Goal: Task Accomplishment & Management: Manage account settings

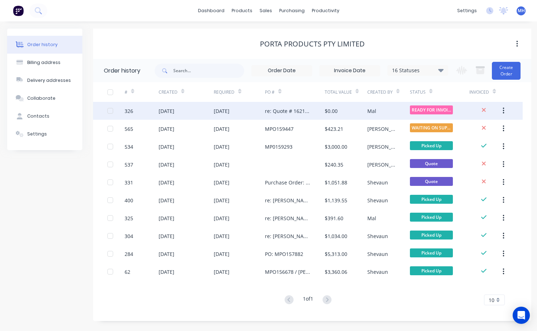
click at [356, 110] on div "$0.00" at bounding box center [345, 111] width 43 height 18
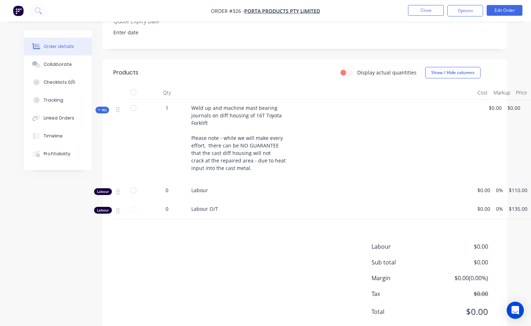
scroll to position [215, 0]
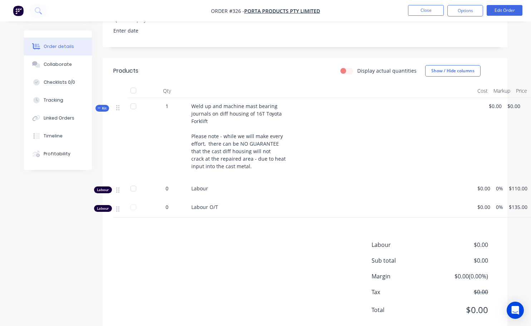
click at [209, 110] on div "Weld up and machine mast bearing journals on diff housing of 16T Toyota Forklif…" at bounding box center [331, 139] width 286 height 82
click at [509, 11] on button "Edit Order" at bounding box center [505, 10] width 36 height 11
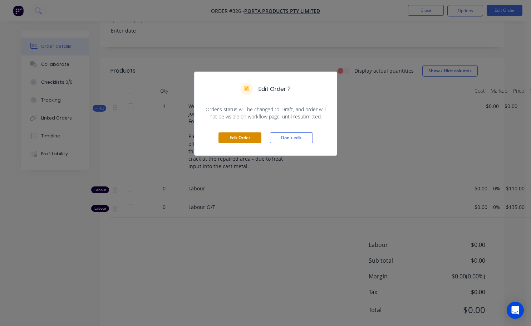
click at [239, 139] on button "Edit Order" at bounding box center [240, 137] width 43 height 11
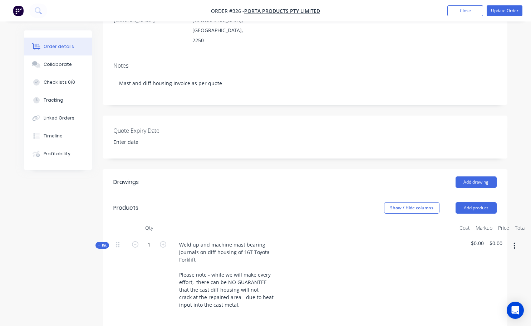
scroll to position [143, 0]
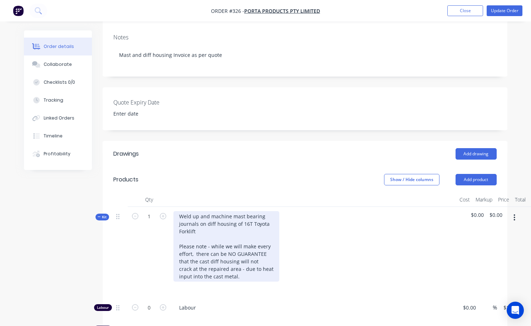
drag, startPoint x: 199, startPoint y: 209, endPoint x: 206, endPoint y: 216, distance: 9.6
click at [199, 211] on div "Weld up and machine mast bearing journals on diff housing of 16T Toyota Forklif…" at bounding box center [226, 246] width 106 height 70
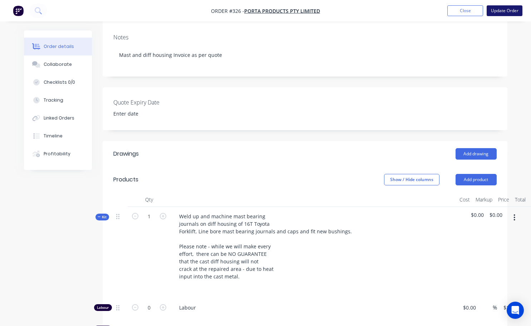
click at [511, 10] on button "Update Order" at bounding box center [505, 10] width 36 height 11
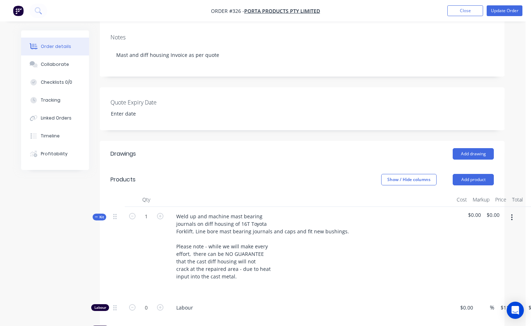
scroll to position [0, 0]
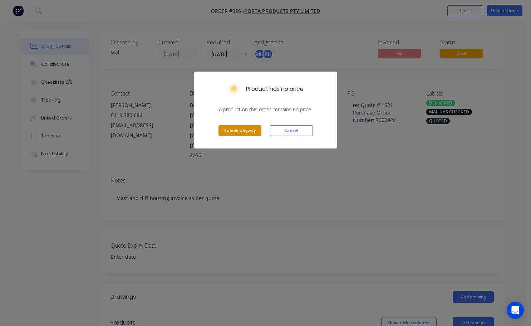
click at [239, 133] on button "Submit anyway" at bounding box center [240, 130] width 43 height 11
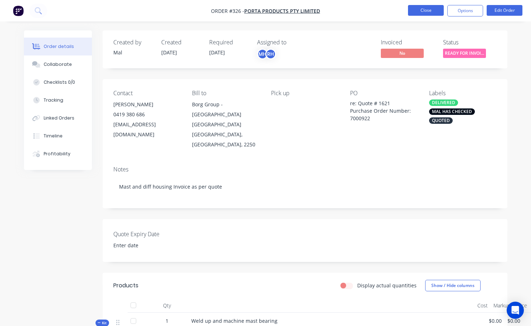
click at [423, 14] on button "Close" at bounding box center [426, 10] width 36 height 11
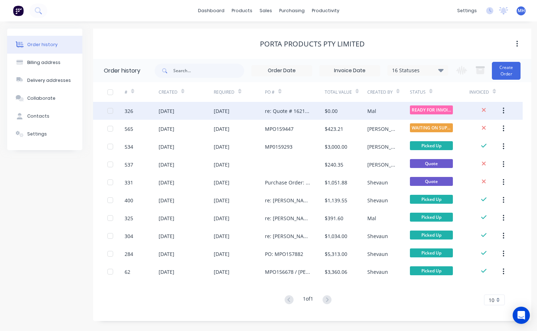
click at [397, 115] on div "Mal" at bounding box center [388, 111] width 43 height 18
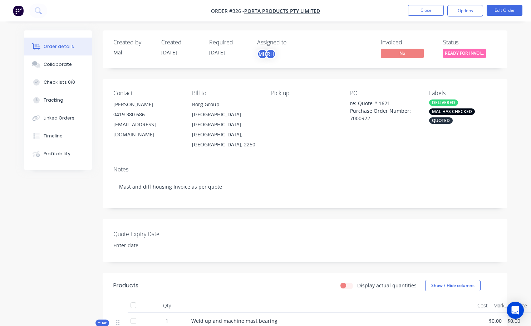
click at [404, 142] on div "Contact [PERSON_NAME] [PHONE_NUMBER] [EMAIL_ADDRESS][DOMAIN_NAME] Bill to Borg …" at bounding box center [305, 119] width 405 height 81
click at [430, 8] on button "Close" at bounding box center [426, 10] width 36 height 11
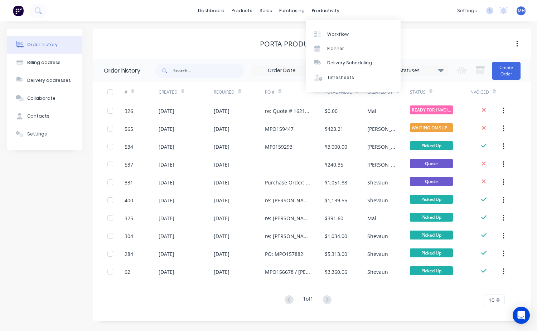
click at [323, 4] on div "dashboard products sales purchasing productivity dashboard products Product Cat…" at bounding box center [268, 10] width 537 height 21
click at [324, 13] on div "productivity" at bounding box center [325, 10] width 35 height 11
click at [331, 34] on div "Workflow" at bounding box center [337, 34] width 21 height 6
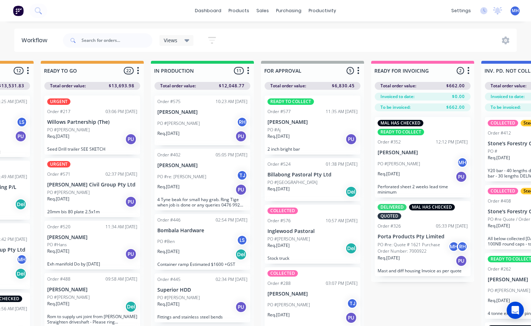
scroll to position [0, 309]
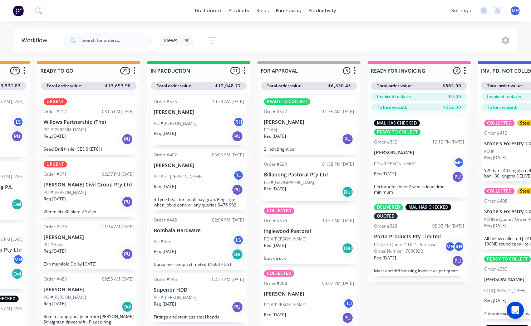
click at [380, 323] on div "QUOTES TO DO 3 Status colour #273444 hex #273444 Save Cancel Notifications Emai…" at bounding box center [282, 206] width 1193 height 290
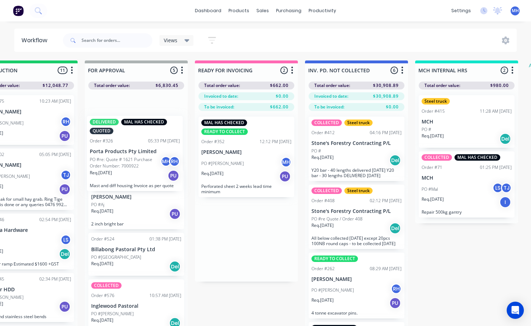
scroll to position [0, 480]
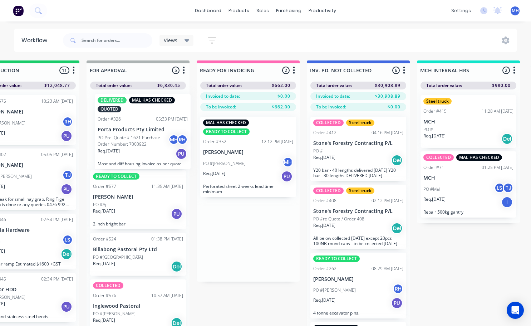
drag, startPoint x: 238, startPoint y: 247, endPoint x: 142, endPoint y: 140, distance: 143.6
click at [142, 140] on div "QUOTES TO DO 3 Status colour #273444 hex #273444 Save Cancel Notifications Emai…" at bounding box center [111, 205] width 1193 height 290
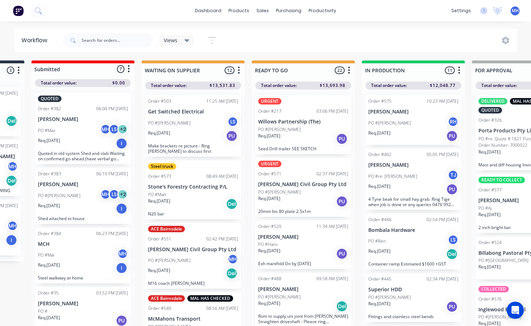
scroll to position [0, 0]
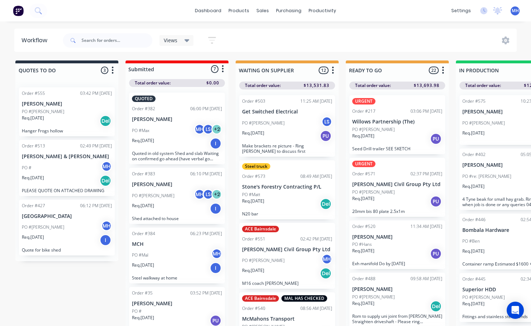
click at [54, 126] on div "Req. [DATE] Del" at bounding box center [67, 121] width 90 height 12
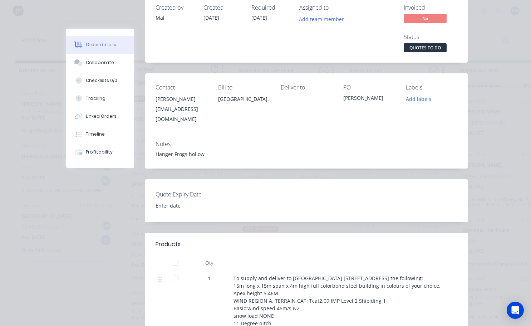
scroll to position [36, 0]
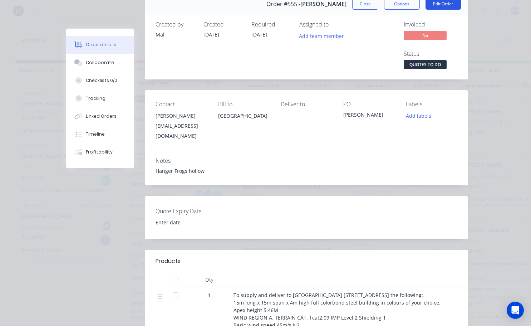
click at [443, 4] on button "Edit Order" at bounding box center [443, 3] width 35 height 11
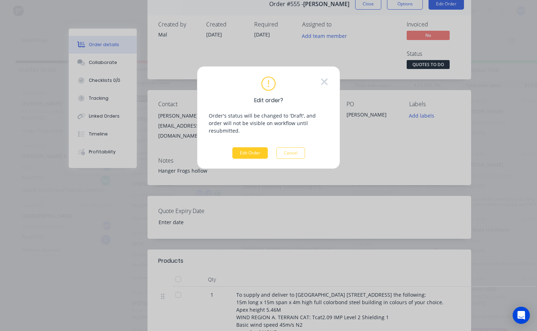
click at [256, 147] on button "Edit Order" at bounding box center [249, 152] width 35 height 11
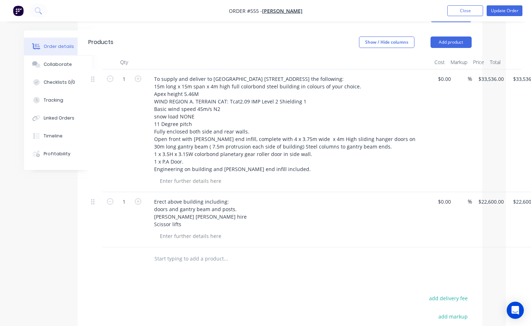
scroll to position [250, 53]
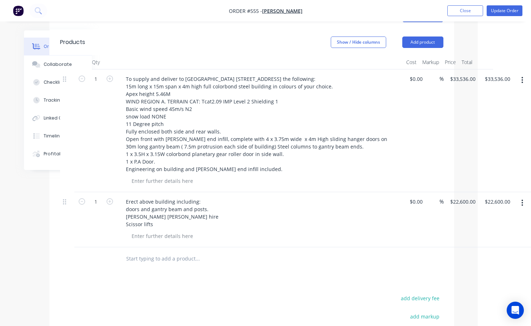
click at [141, 253] on input "text" at bounding box center [197, 258] width 143 height 14
click at [166, 269] on div "Drawings Add drawing Products Show / Hide columns Add product Qty Cost Markup P…" at bounding box center [251, 223] width 405 height 439
drag, startPoint x: 166, startPoint y: 269, endPoint x: 329, endPoint y: 202, distance: 176.0
click at [329, 202] on div "Erect above building including: doors and gantry beam and posts. [PERSON_NAME] …" at bounding box center [260, 212] width 280 height 33
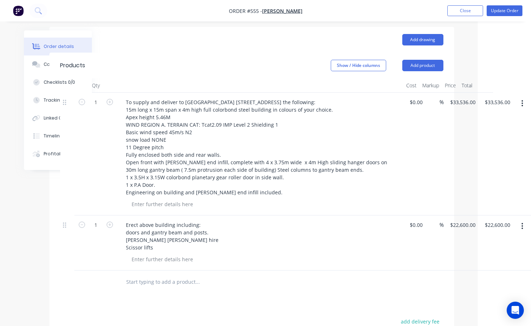
scroll to position [215, 53]
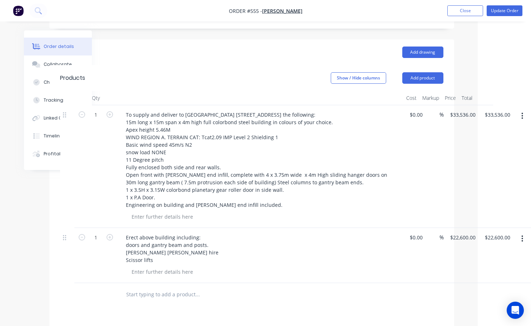
click at [523, 112] on icon "button" at bounding box center [522, 116] width 2 height 8
click at [478, 50] on html "Order #555 - [PERSON_NAME] Add product Close Update Order Order details Collabo…" at bounding box center [212, 136] width 531 height 703
click at [412, 72] on button "Add product" at bounding box center [422, 77] width 41 height 11
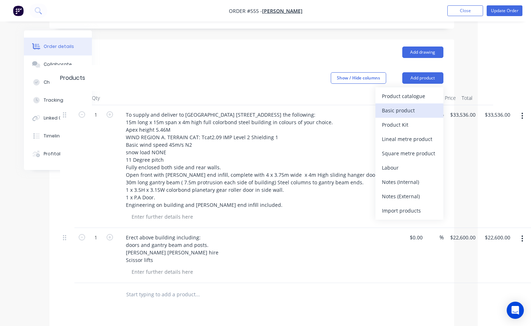
click at [407, 105] on div "Basic product" at bounding box center [409, 110] width 55 height 10
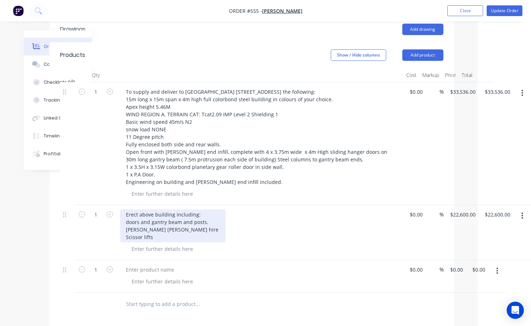
scroll to position [250, 53]
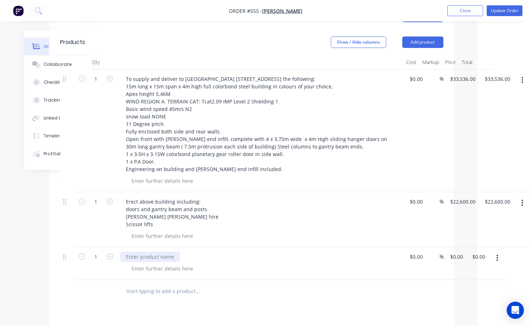
click at [129, 251] on div at bounding box center [150, 256] width 60 height 10
click at [444, 247] on div "1 Supply and install aircell roof insulation $0.00 $0.00 % $0.00 $0.00 0.00 $0.…" at bounding box center [251, 263] width 383 height 33
type input "3477"
type input "$3,477.00"
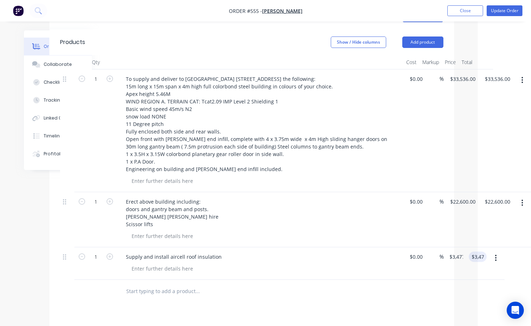
click at [444, 287] on div "Qty Cost Markup Price Total 1 To supply and deliver to Frogs Hollow Aerodrome […" at bounding box center [251, 179] width 405 height 248
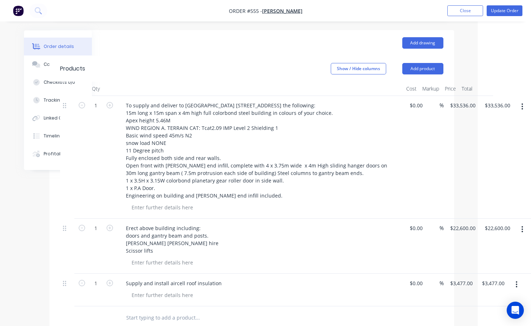
scroll to position [215, 53]
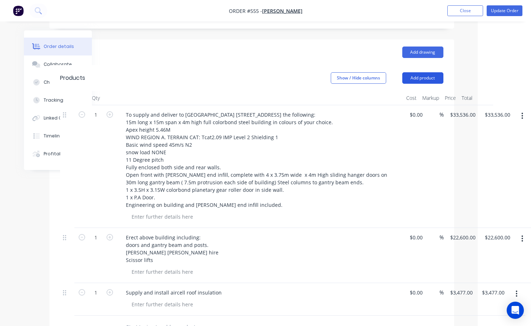
click at [418, 72] on button "Add product" at bounding box center [422, 77] width 41 height 11
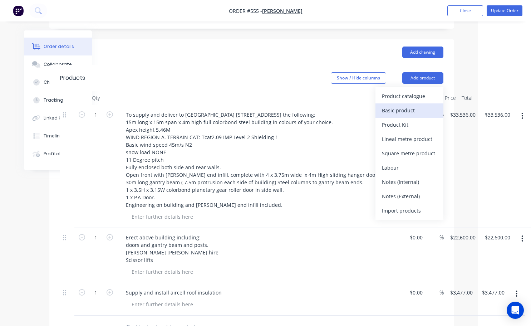
click at [405, 108] on div "Basic product" at bounding box center [409, 110] width 55 height 10
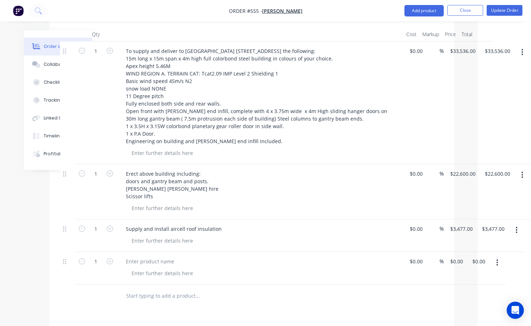
scroll to position [322, 53]
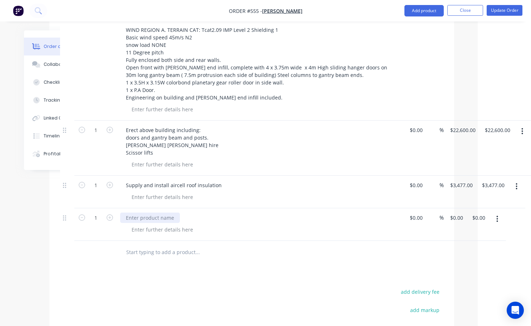
click at [126, 214] on div at bounding box center [150, 217] width 60 height 10
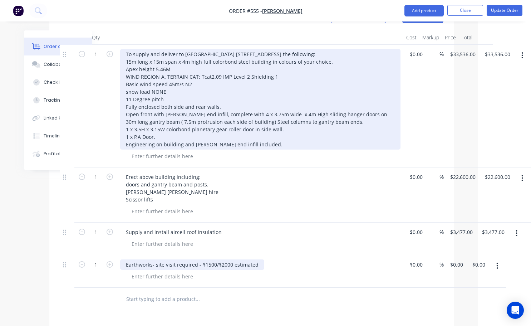
scroll to position [250, 53]
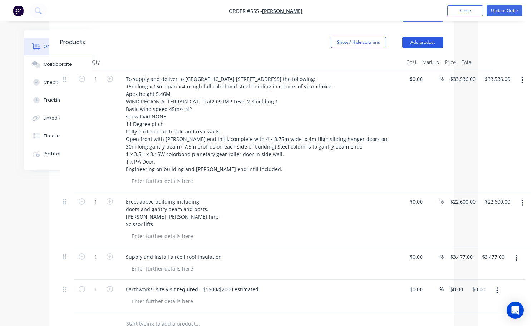
click at [428, 36] on button "Add product" at bounding box center [422, 41] width 41 height 11
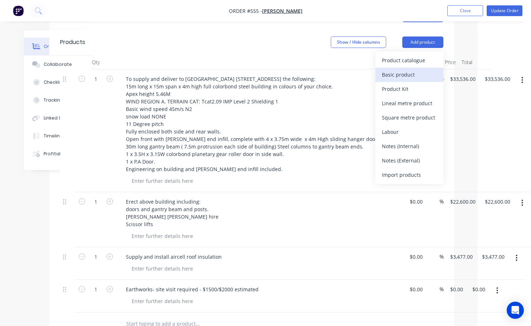
click at [408, 69] on div "Basic product" at bounding box center [409, 74] width 55 height 10
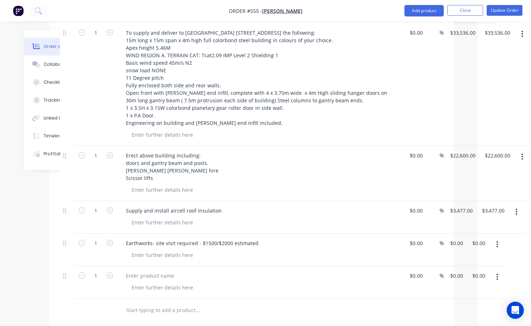
scroll to position [358, 53]
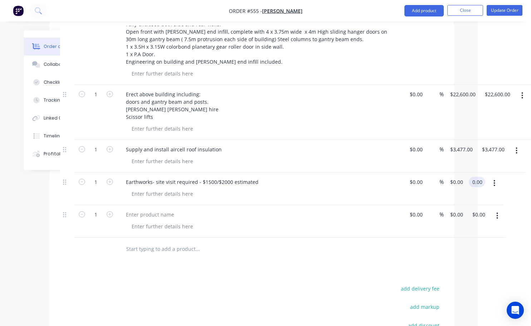
click at [478, 177] on input "0.00" at bounding box center [479, 182] width 14 height 10
type input "2000"
type input "$2,000.00"
click at [379, 251] on div at bounding box center [251, 248] width 383 height 23
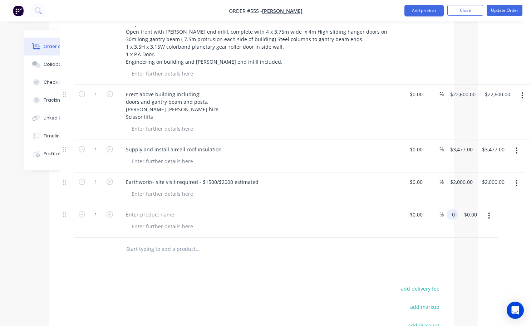
click at [444, 208] on div "1 $0.00 $0.00 % 0 0 $0.00 $0.00" at bounding box center [251, 221] width 383 height 33
type input "$0.00"
click at [129, 209] on div at bounding box center [150, 214] width 60 height 10
click at [131, 209] on div at bounding box center [150, 214] width 60 height 10
click at [132, 209] on div at bounding box center [150, 214] width 60 height 10
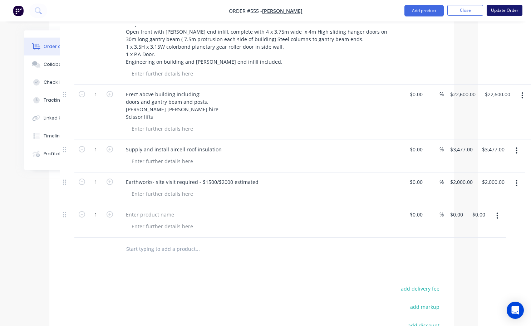
click at [511, 10] on button "Update Order" at bounding box center [505, 10] width 36 height 11
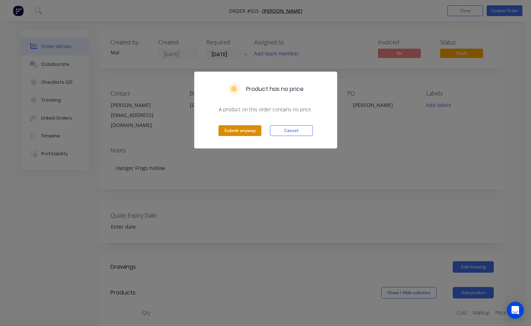
click at [236, 130] on button "Submit anyway" at bounding box center [240, 130] width 43 height 11
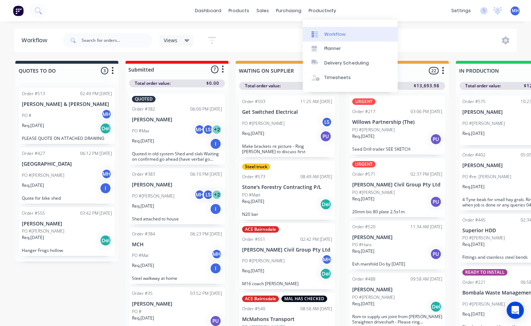
click at [324, 38] on link "Workflow" at bounding box center [350, 34] width 95 height 14
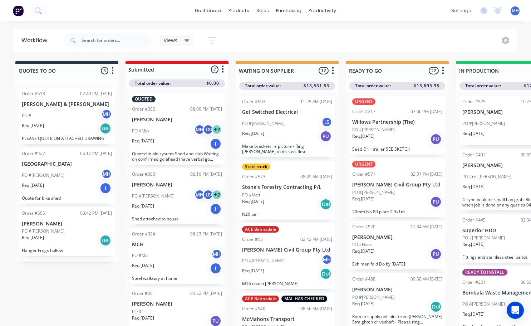
click at [505, 188] on div "Req. [DATE] PU" at bounding box center [507, 189] width 90 height 12
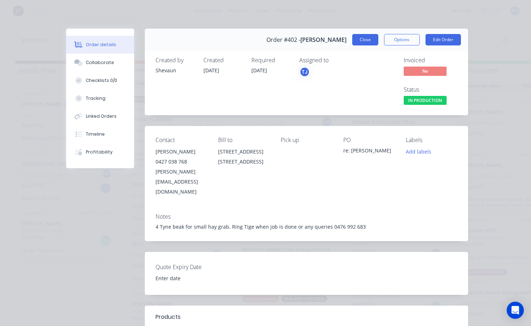
click at [363, 44] on button "Close" at bounding box center [365, 39] width 26 height 11
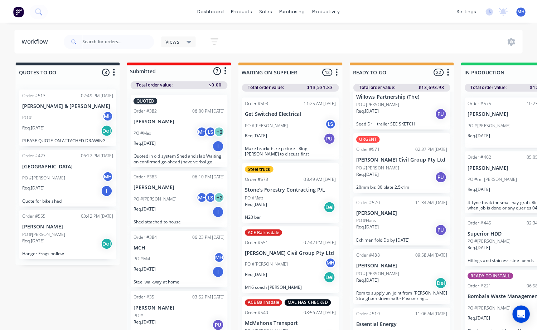
scroll to position [36, 0]
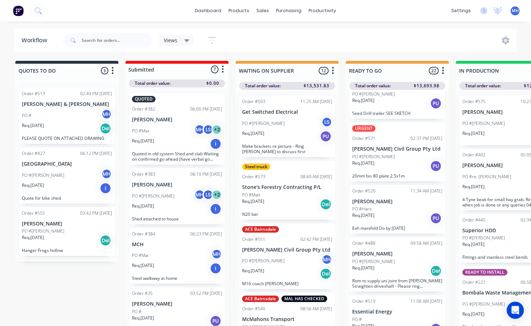
click at [55, 225] on p "[PERSON_NAME]" at bounding box center [67, 224] width 90 height 6
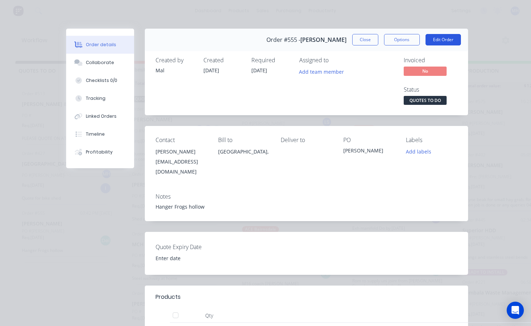
click at [431, 43] on button "Edit Order" at bounding box center [443, 39] width 35 height 11
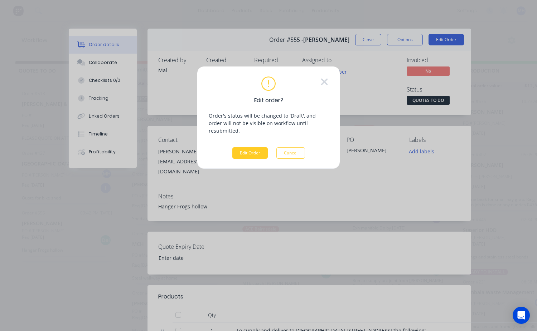
click at [250, 147] on button "Edit Order" at bounding box center [249, 152] width 35 height 11
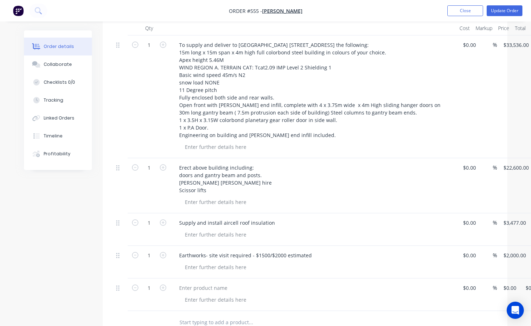
scroll to position [322, 0]
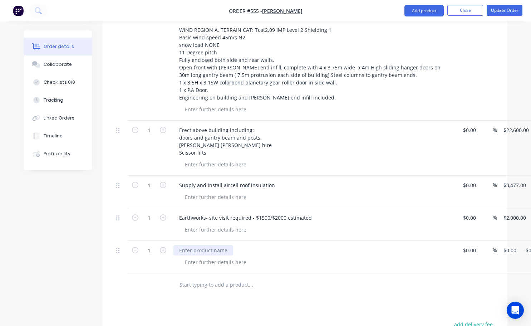
click at [185, 245] on div at bounding box center [203, 250] width 60 height 10
click at [266, 245] on div "Concrete slab- 15 x 15 x 100 thick re inforced with SL82 mesh" at bounding box center [253, 250] width 160 height 10
click at [326, 245] on div "Concrete slab- 15 x 15 x 100 thick reinforced with SL82 mesh" at bounding box center [252, 250] width 158 height 10
click at [221, 245] on div "Concrete slab- 15 x 15 x 100 thick reinforced with SL82 mesh" at bounding box center [252, 250] width 158 height 10
click at [236, 245] on div "Concrete slab- 15m x 15 x 100 thick reinforced with SL82 mesh" at bounding box center [254, 250] width 163 height 10
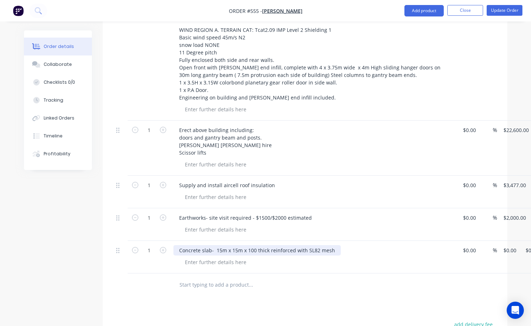
click at [254, 245] on div "Concrete slab- 15m x 15m x 100 thick reinforced with SL82 mesh" at bounding box center [256, 250] width 167 height 10
click at [343, 245] on div "Concrete slab- 15m x 15m x 100mm thick reinforced with SL82 mesh" at bounding box center [261, 250] width 177 height 10
click at [346, 245] on div "Concrete slab- 15m x 15m x 100mm thick reinforced with SL82 mesh. plastic vapou…" at bounding box center [289, 250] width 232 height 10
click at [359, 245] on div "Concrete slab- 15m x 15m x 100mm thick reinforced with SL82 mesh. pPastic vapou…" at bounding box center [289, 250] width 233 height 10
click at [390, 261] on div "Concrete slab- 15m x 15m x 100mm thick reinforced with SL82 mesh. Builders film…" at bounding box center [314, 257] width 286 height 33
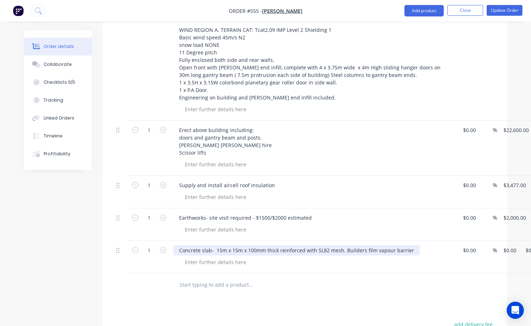
click at [409, 245] on div "Concrete slab- 15m x 15m x 100mm thick reinforced with SL82 mesh. Builders film…" at bounding box center [296, 250] width 246 height 10
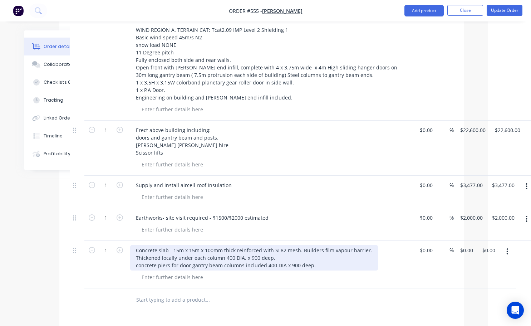
scroll to position [322, 53]
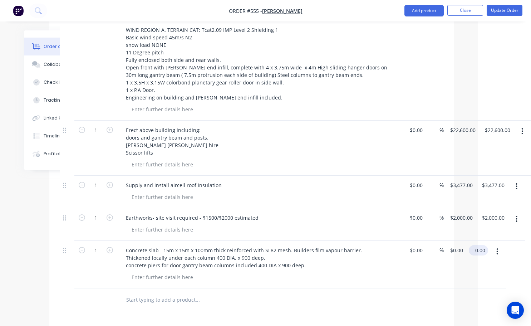
click at [479, 245] on input "0.00" at bounding box center [480, 250] width 16 height 10
type input "4"
type input "39000"
type input "$39,000.00"
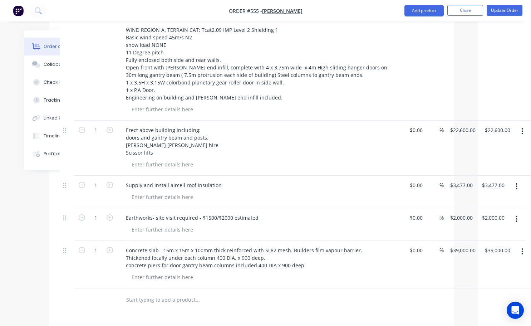
click at [224, 305] on div "Drawings Add drawing Products Show / Hide columns Add product Qty Cost Markup P…" at bounding box center [251, 207] width 405 height 551
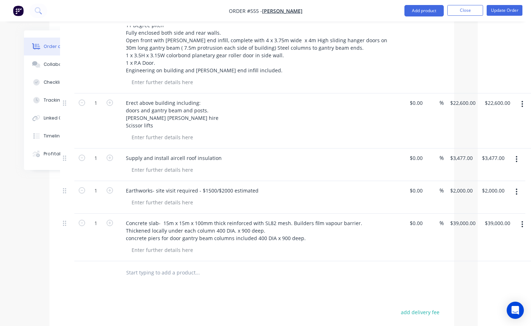
scroll to position [358, 53]
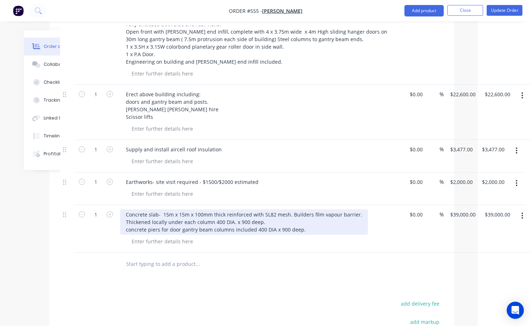
click at [128, 222] on div "Concrete slab- 15m x 15m x 100mm thick reinforced with SL82 mesh. Builders film…" at bounding box center [244, 221] width 248 height 25
click at [212, 222] on div "Concrete slab- 15m x 15m x 100mm thick reinforced with SL82 mesh. Builders film…" at bounding box center [244, 221] width 248 height 25
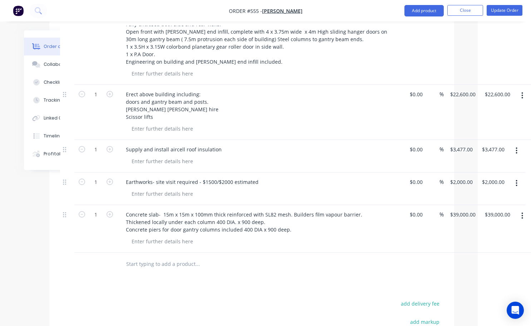
click at [223, 257] on input "text" at bounding box center [197, 264] width 143 height 14
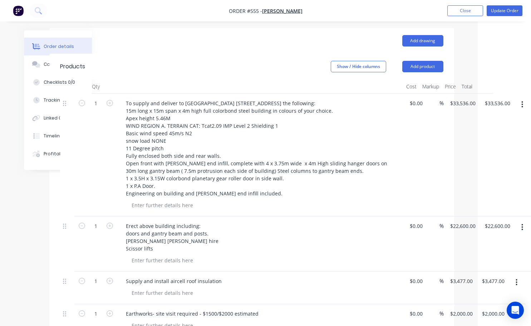
scroll to position [215, 53]
